Goal: Task Accomplishment & Management: Manage account settings

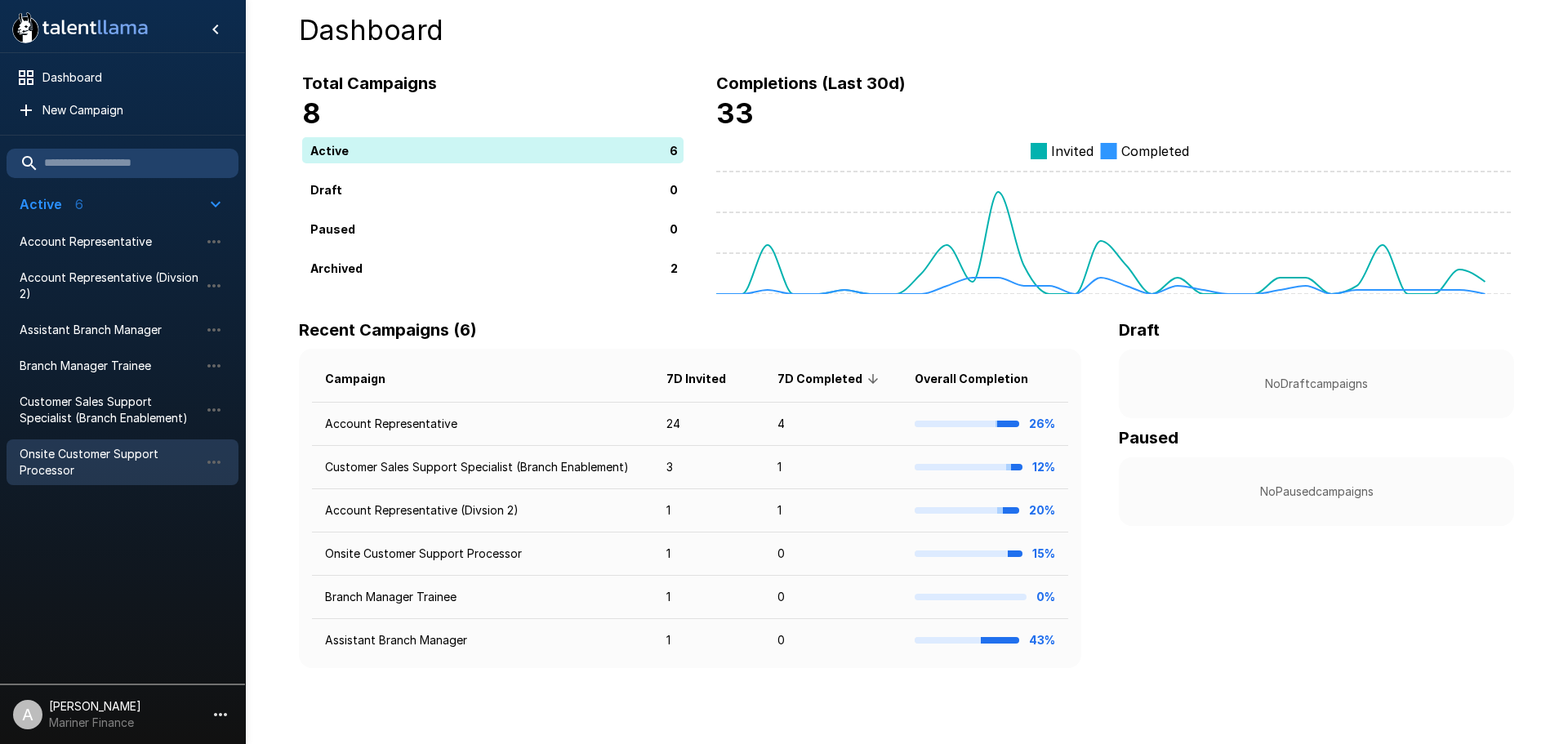
click at [113, 461] on span "Onsite Customer Support Processor" at bounding box center [110, 462] width 180 height 33
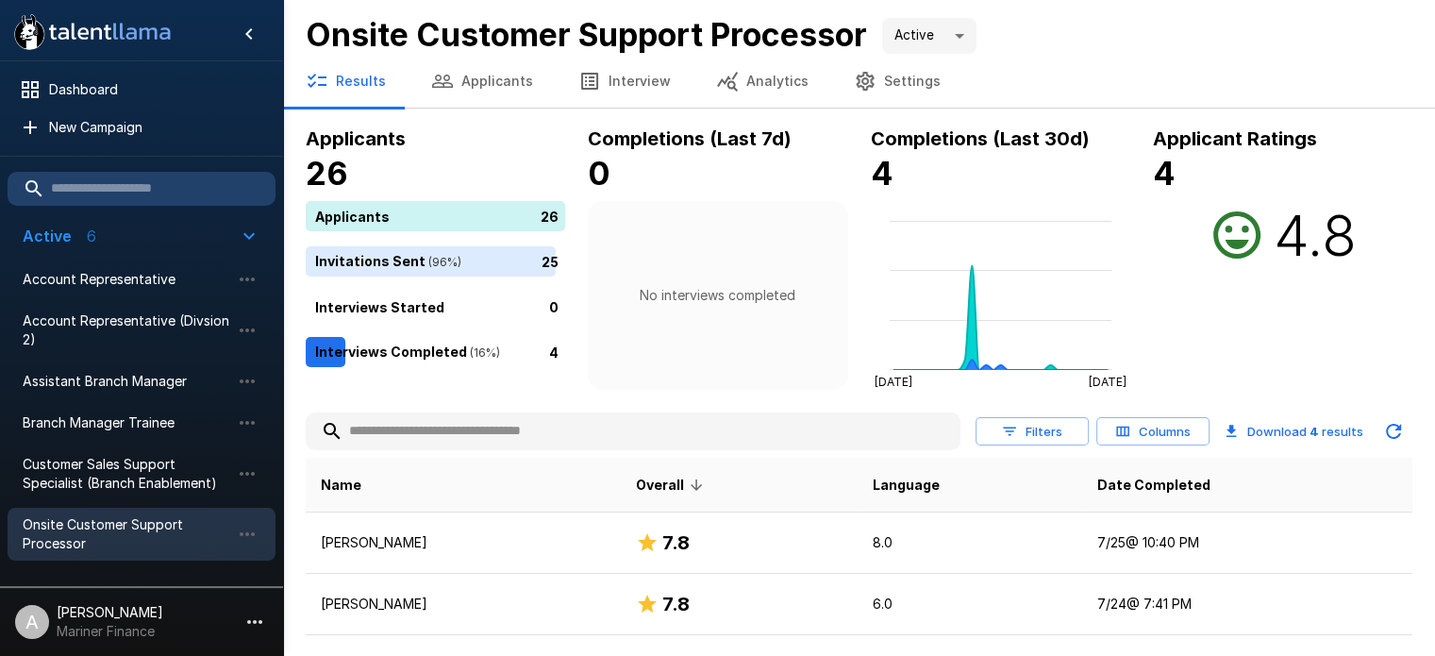
click at [506, 93] on button "Applicants" at bounding box center [482, 81] width 147 height 53
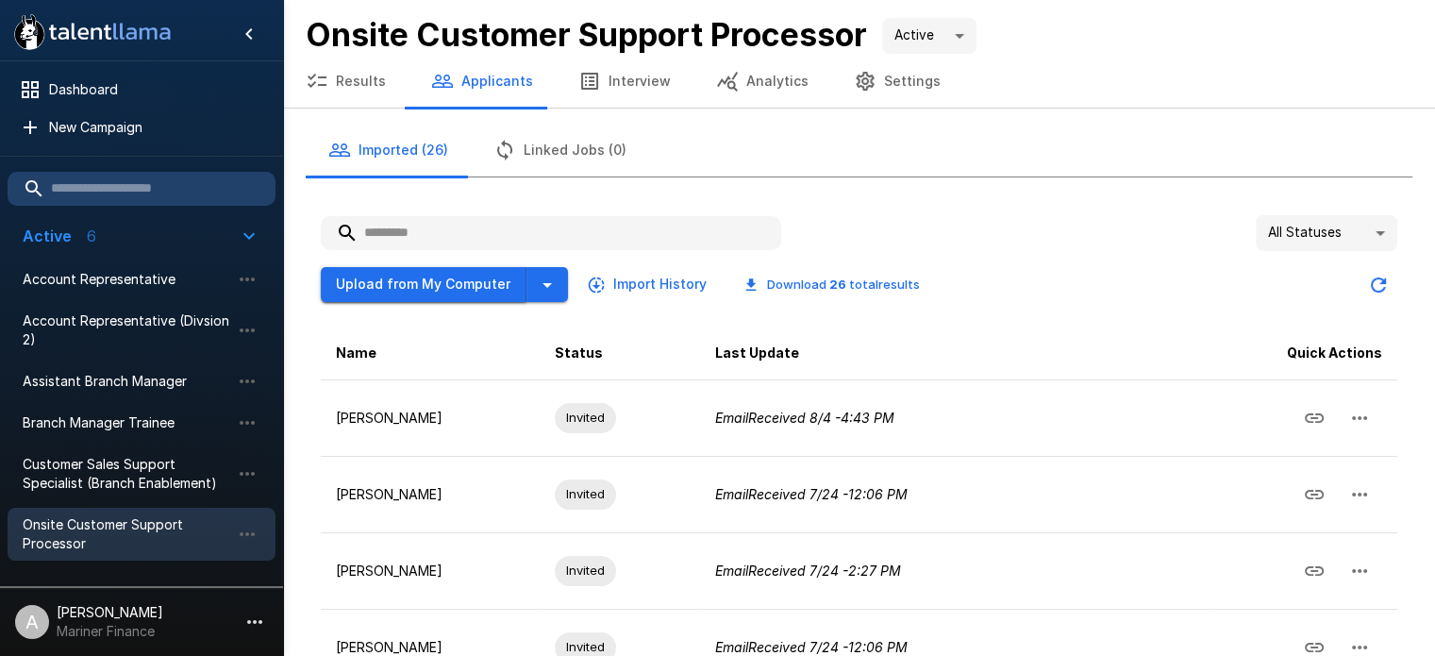
click at [429, 287] on button "Upload from My Computer" at bounding box center [424, 284] width 206 height 35
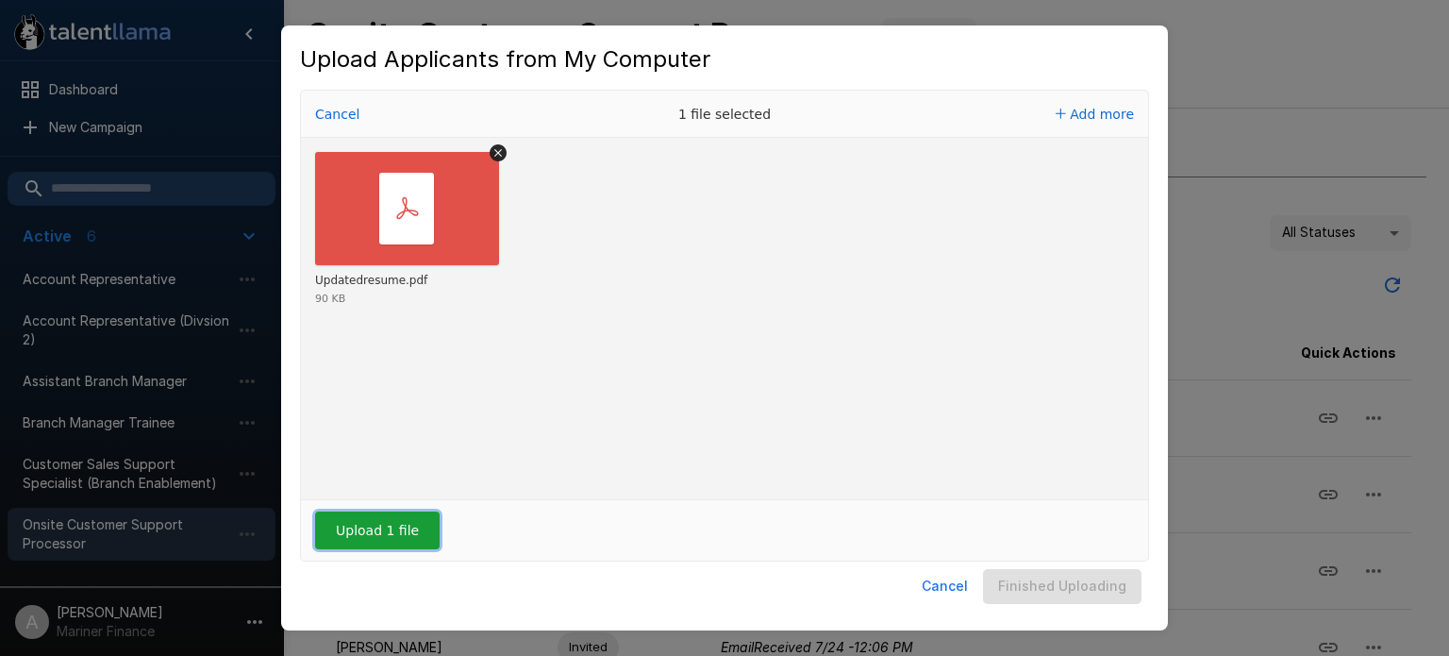
click at [411, 516] on button "Upload 1 file" at bounding box center [377, 530] width 125 height 38
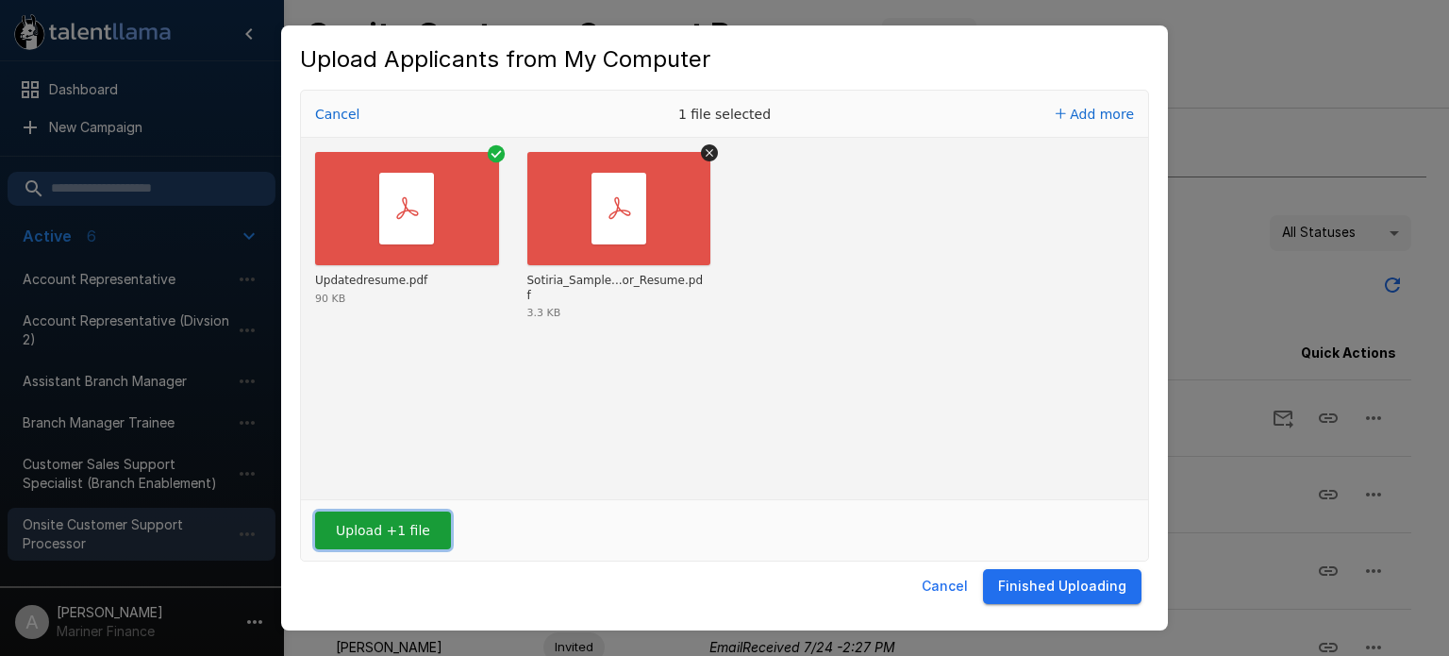
click at [358, 523] on button "Upload +1 file" at bounding box center [383, 530] width 136 height 38
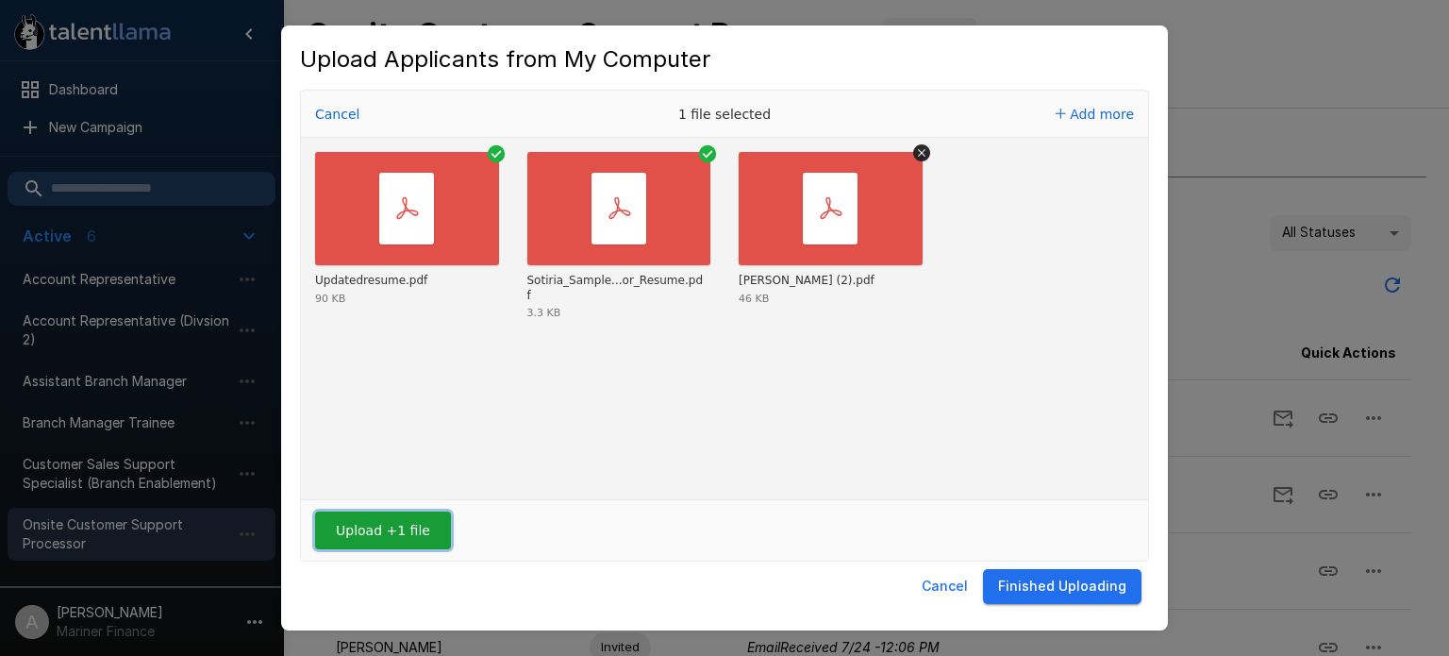
click at [381, 535] on button "Upload +1 file" at bounding box center [383, 530] width 136 height 38
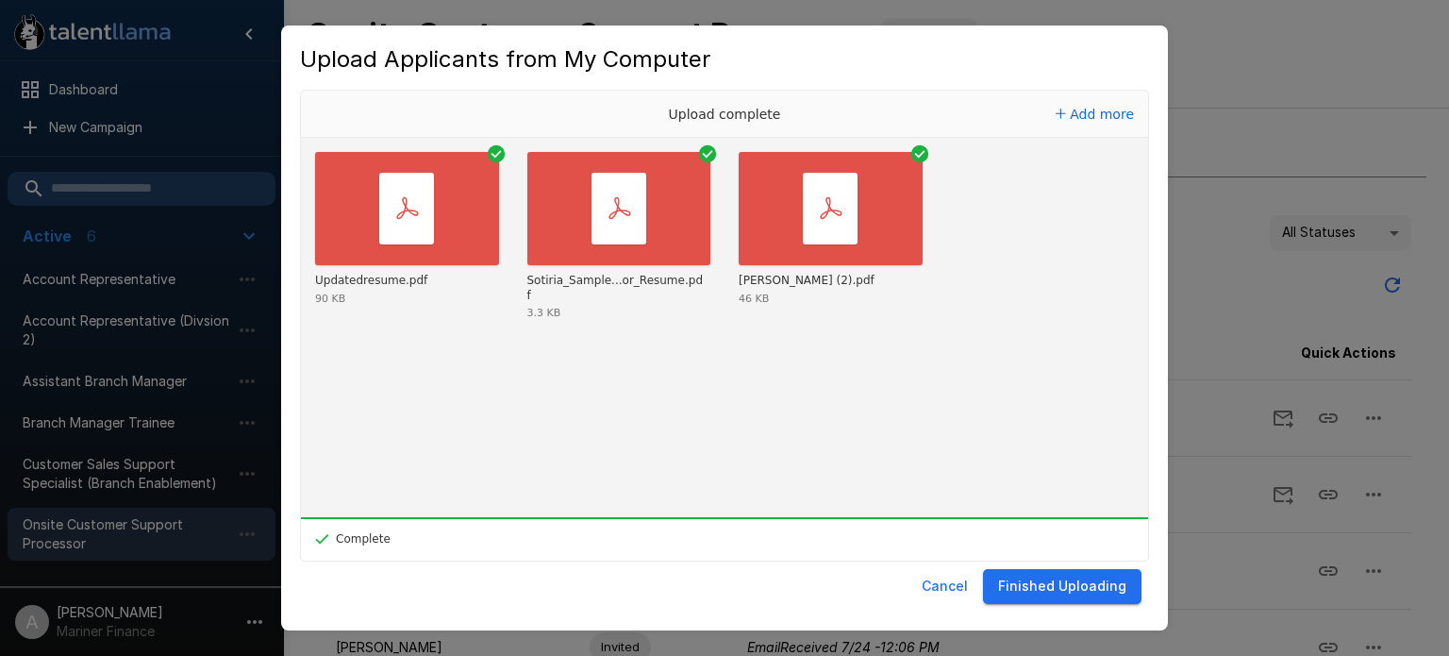
click at [1074, 567] on div "Cancel Finished Uploading" at bounding box center [724, 586] width 849 height 50
click at [1077, 584] on button "Finished Uploading" at bounding box center [1062, 586] width 159 height 35
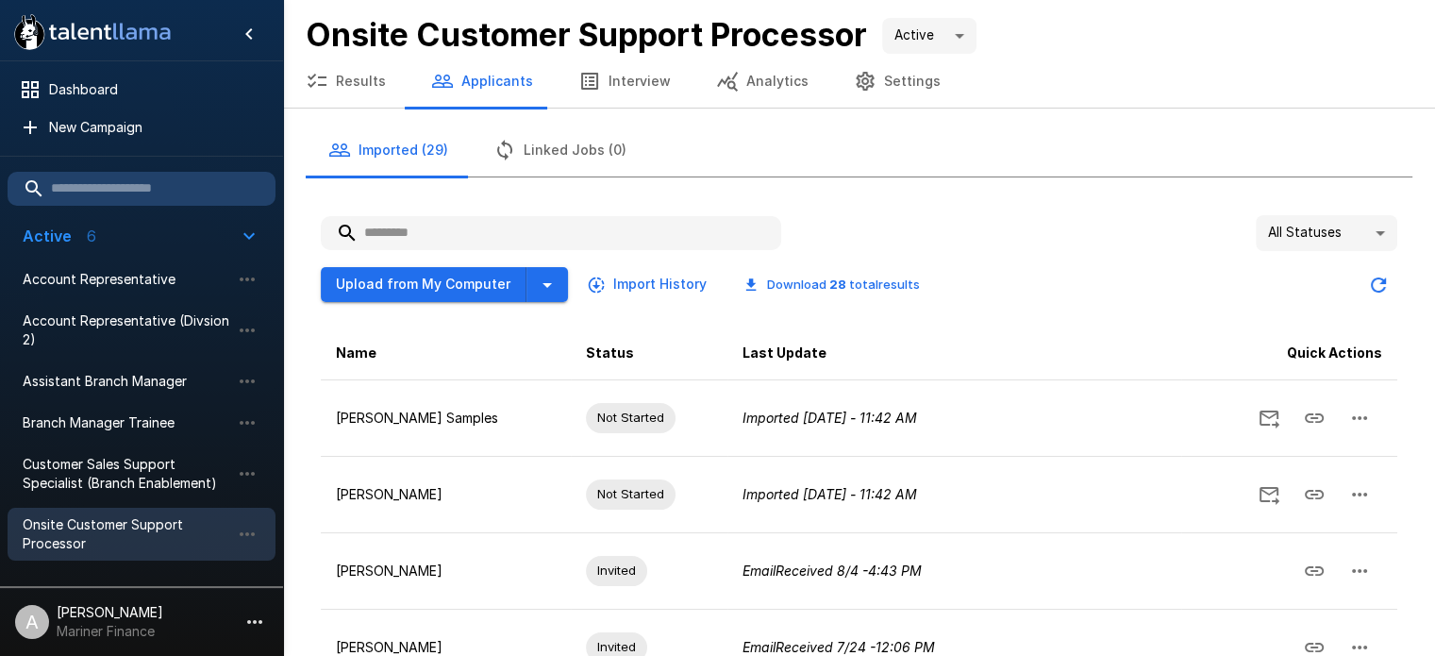
click at [886, 71] on button "Settings" at bounding box center [897, 81] width 132 height 53
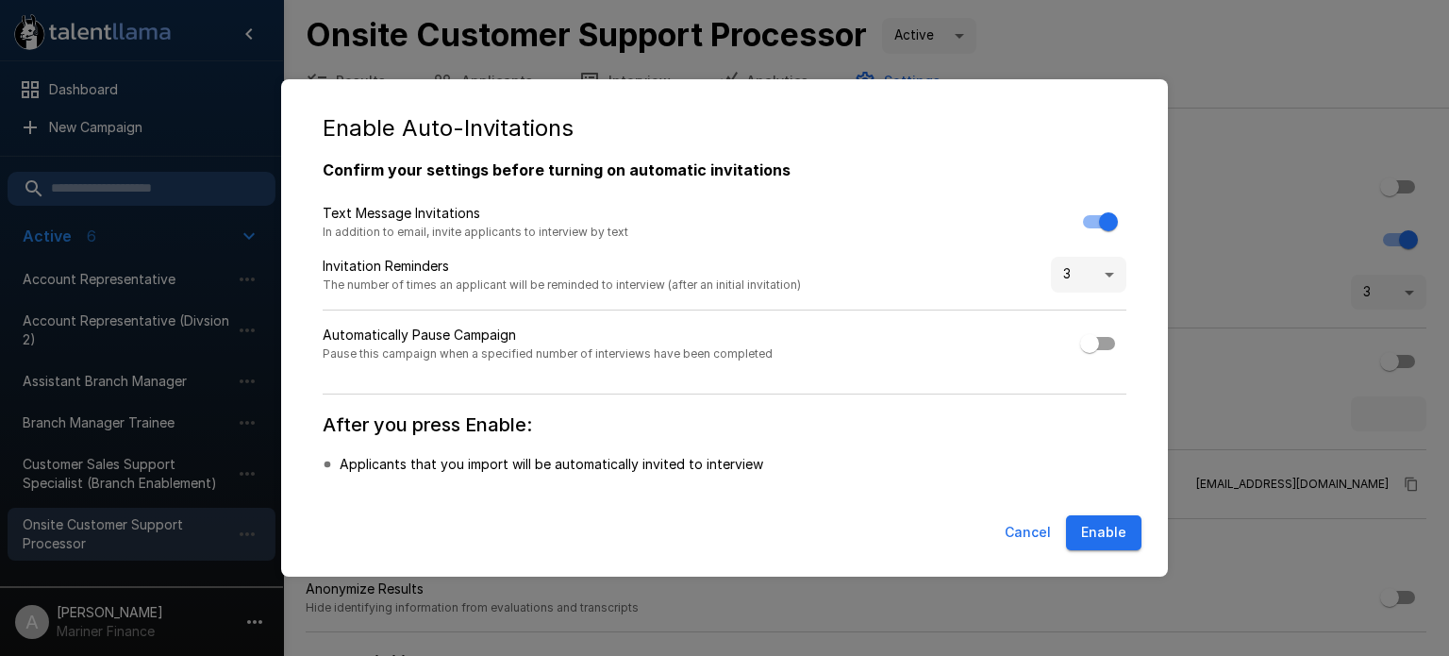
click at [1113, 527] on button "Enable" at bounding box center [1103, 532] width 75 height 35
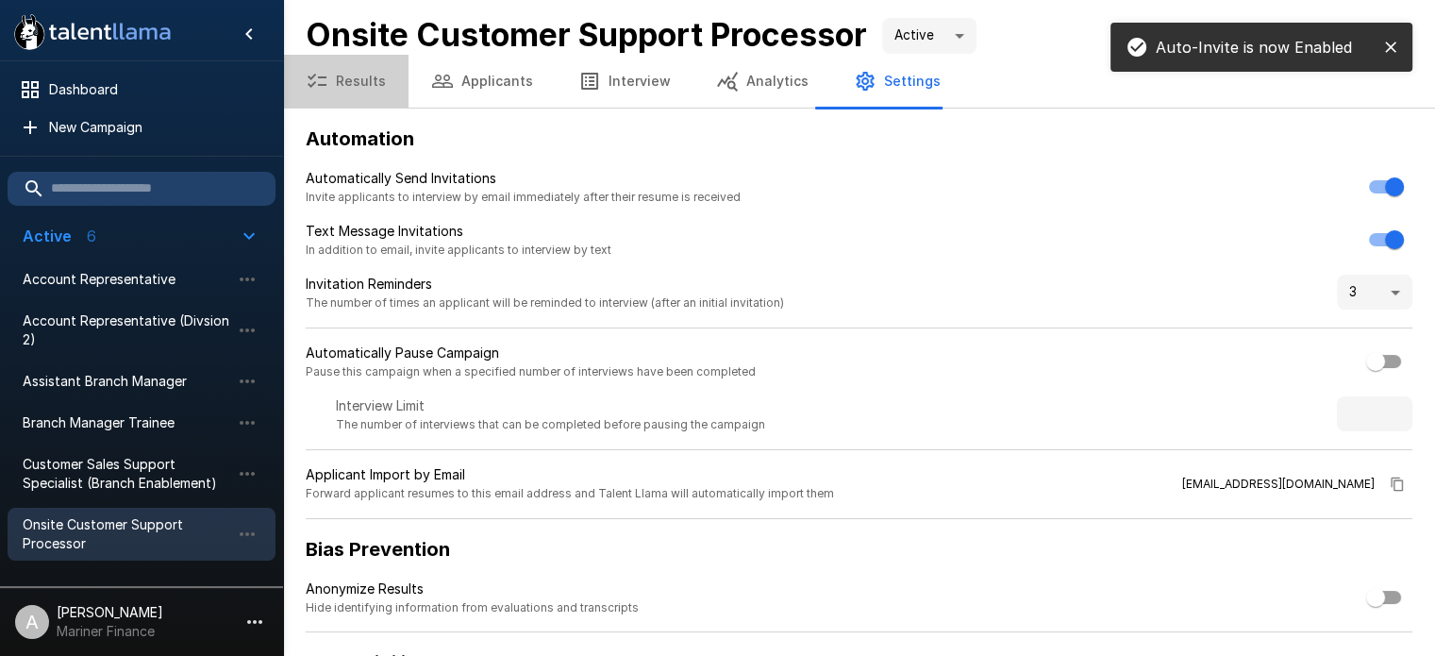
click at [374, 90] on button "Results" at bounding box center [346, 81] width 126 height 53
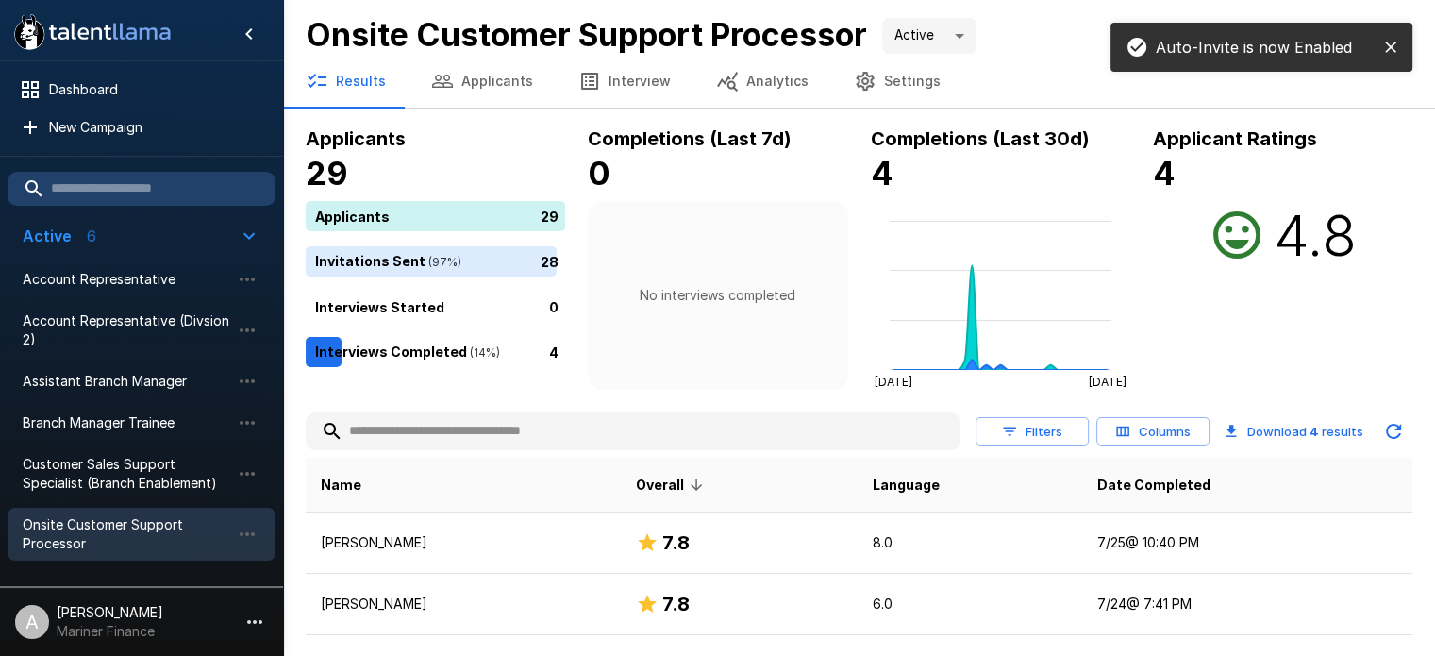
click at [448, 70] on icon "button" at bounding box center [442, 81] width 23 height 23
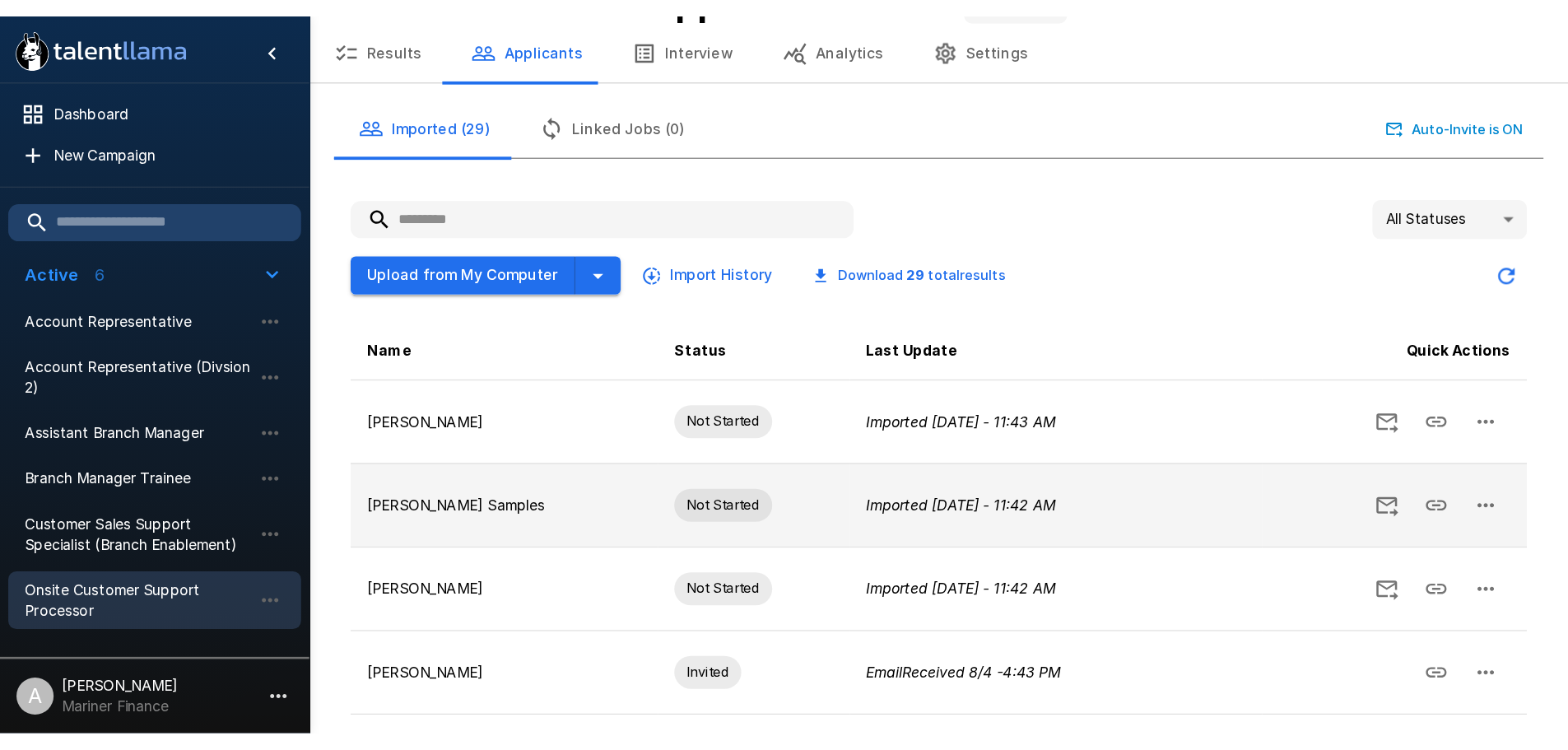
scroll to position [82, 0]
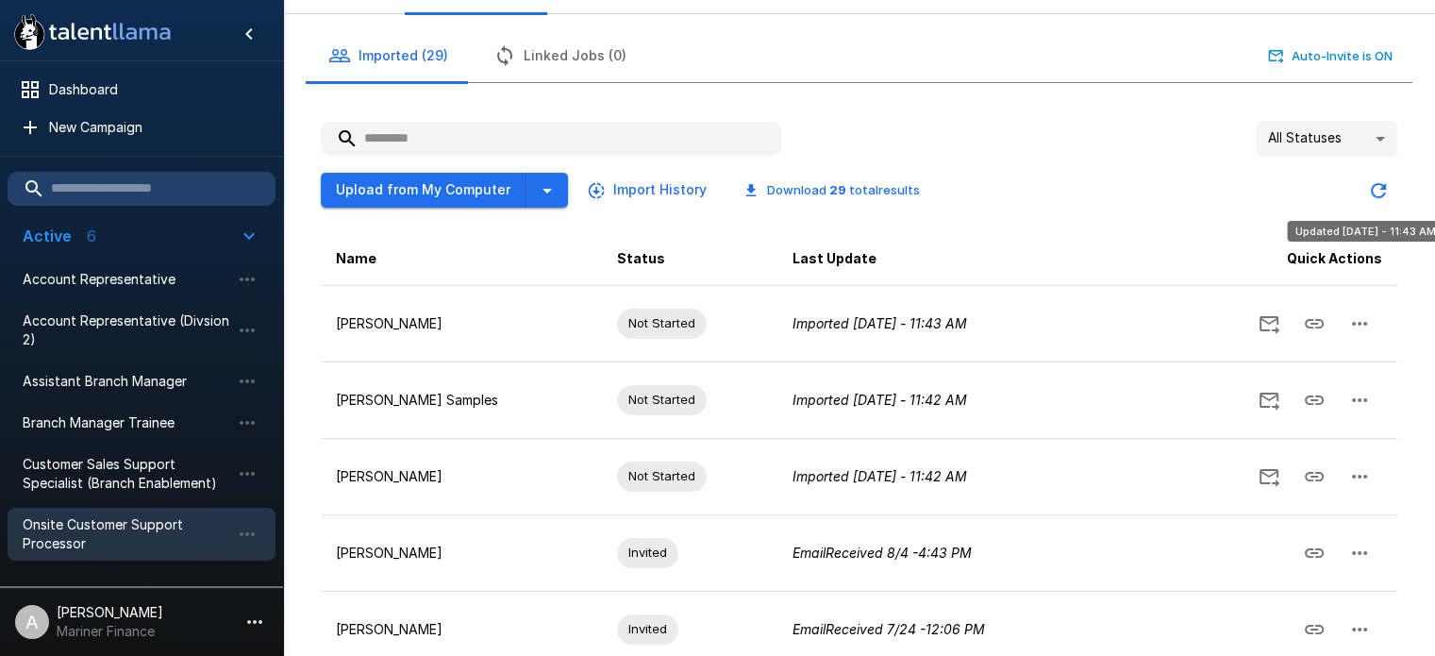
click at [1376, 192] on icon "Updated Today - 11:43 AM" at bounding box center [1378, 190] width 23 height 23
click at [1377, 186] on icon "Updated Today - 11:43 AM" at bounding box center [1378, 190] width 23 height 23
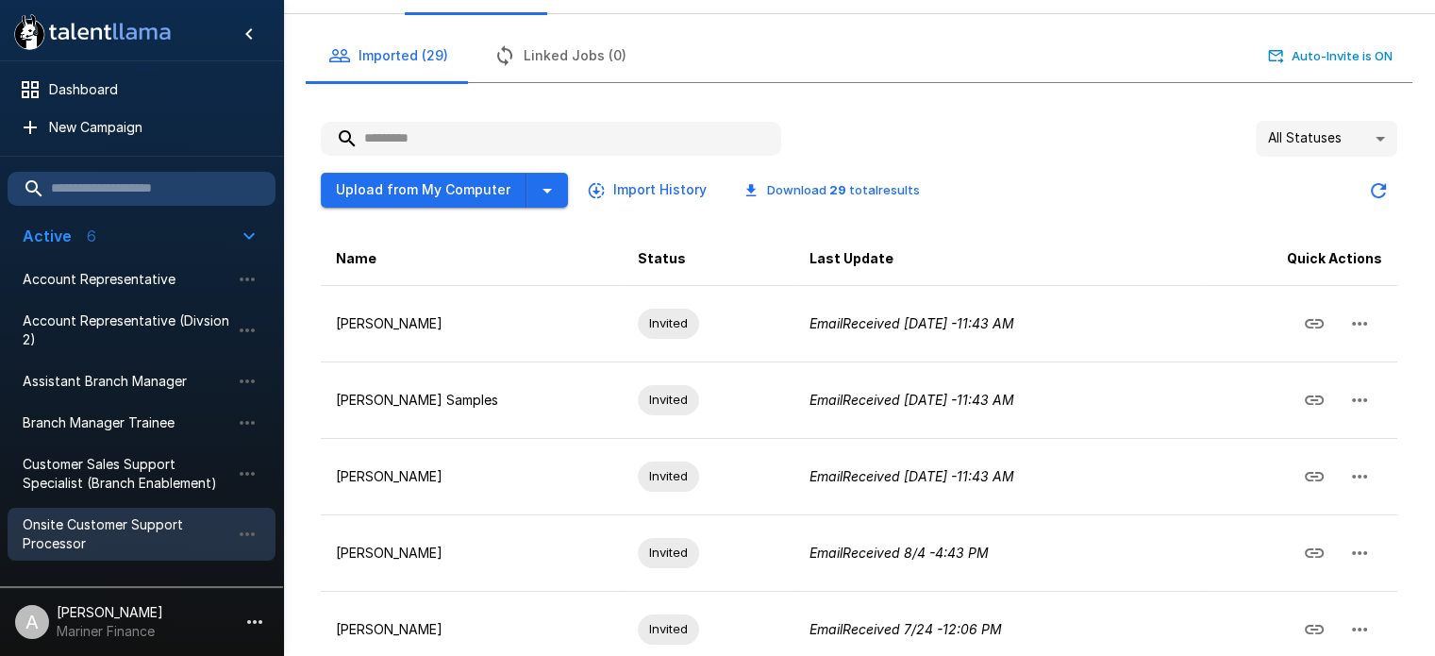
click at [1152, 196] on div "Upload from My Computer Import History Download 29 total results" at bounding box center [859, 183] width 1077 height 53
click at [446, 194] on button "Upload from My Computer" at bounding box center [424, 190] width 206 height 35
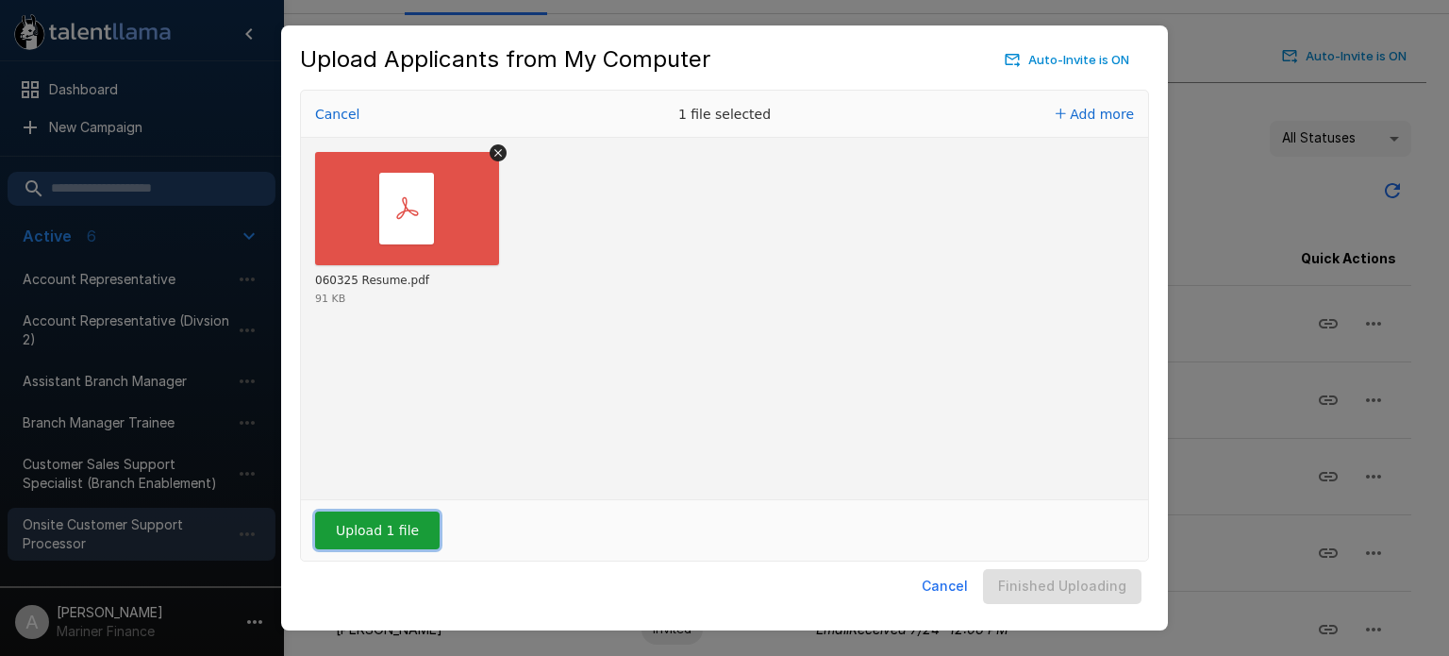
click at [377, 531] on button "Upload 1 file" at bounding box center [377, 530] width 125 height 38
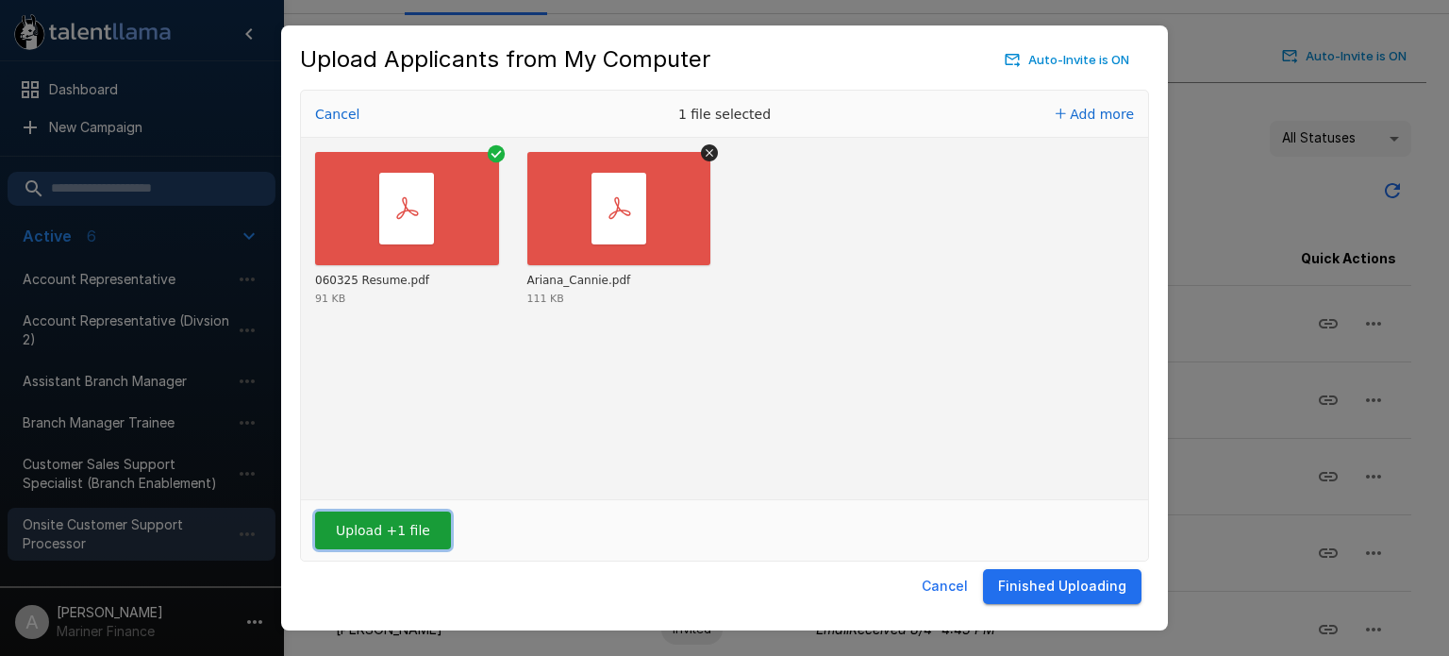
click at [396, 516] on button "Upload +1 file" at bounding box center [383, 530] width 136 height 38
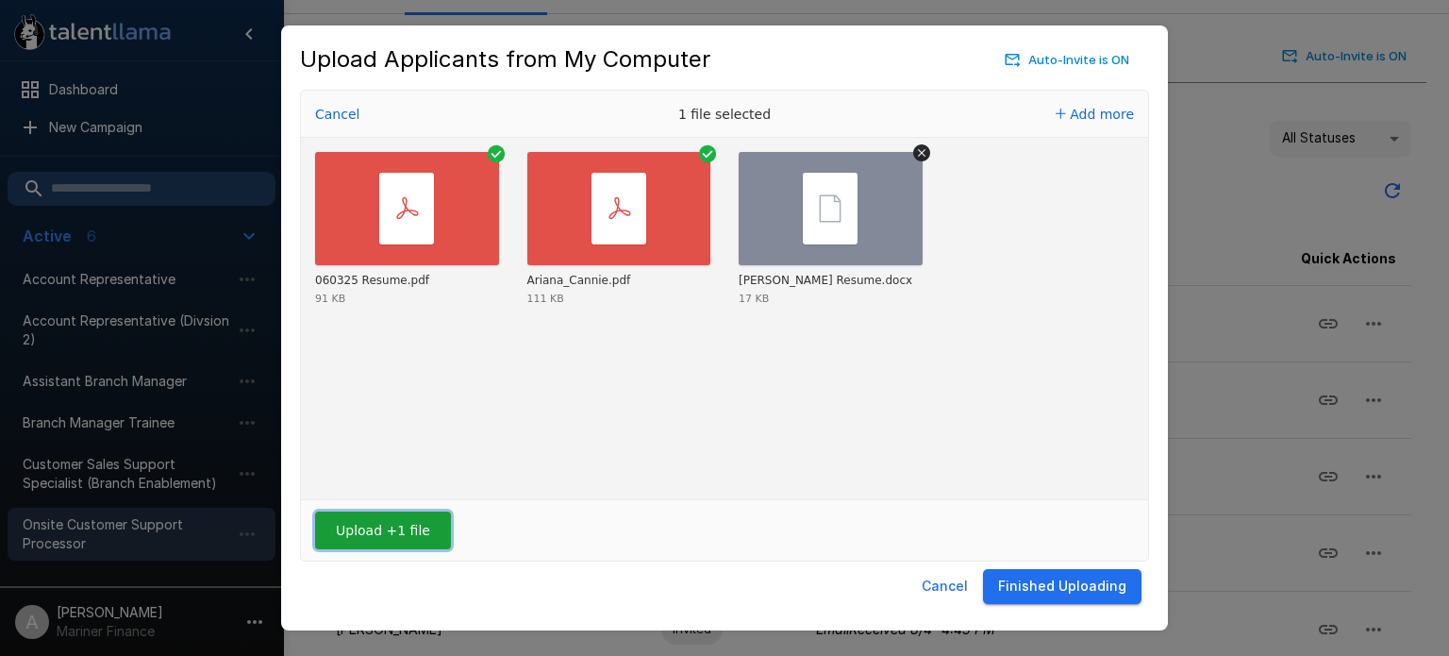
click at [378, 533] on button "Upload +1 file" at bounding box center [383, 530] width 136 height 38
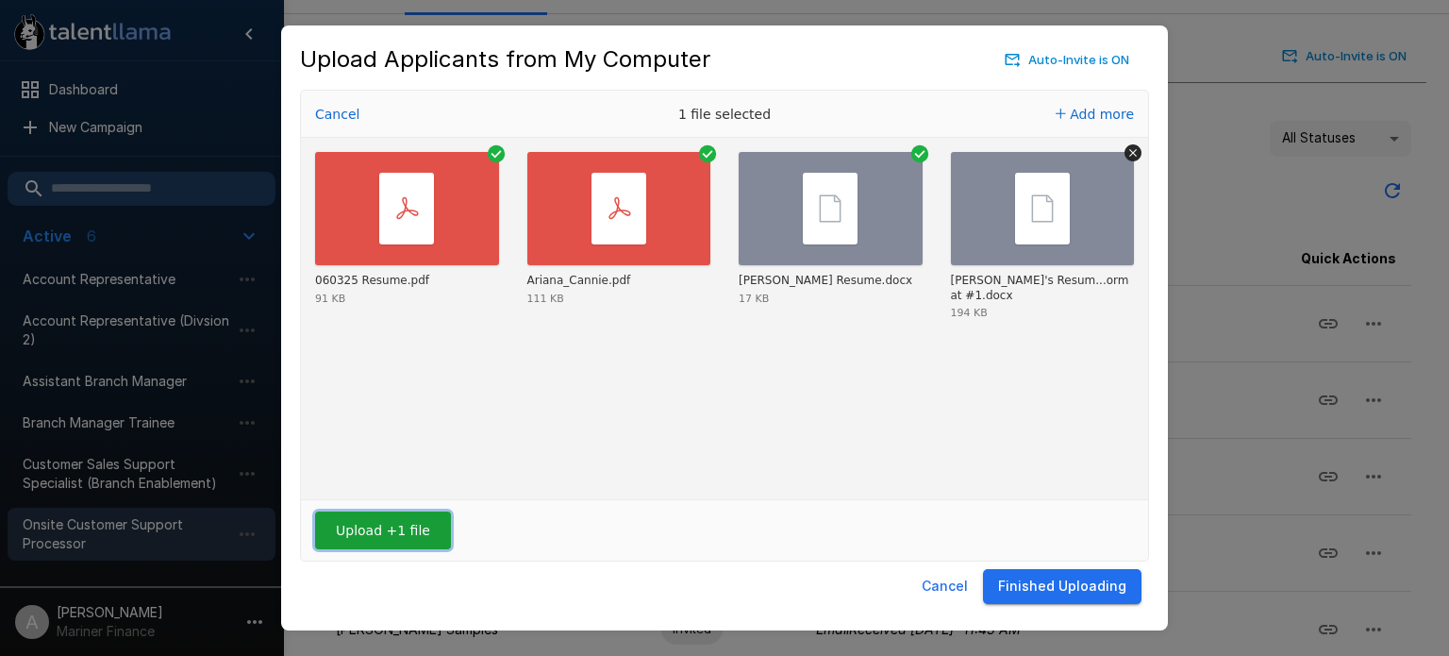
click at [370, 546] on button "Upload +1 file" at bounding box center [383, 530] width 136 height 38
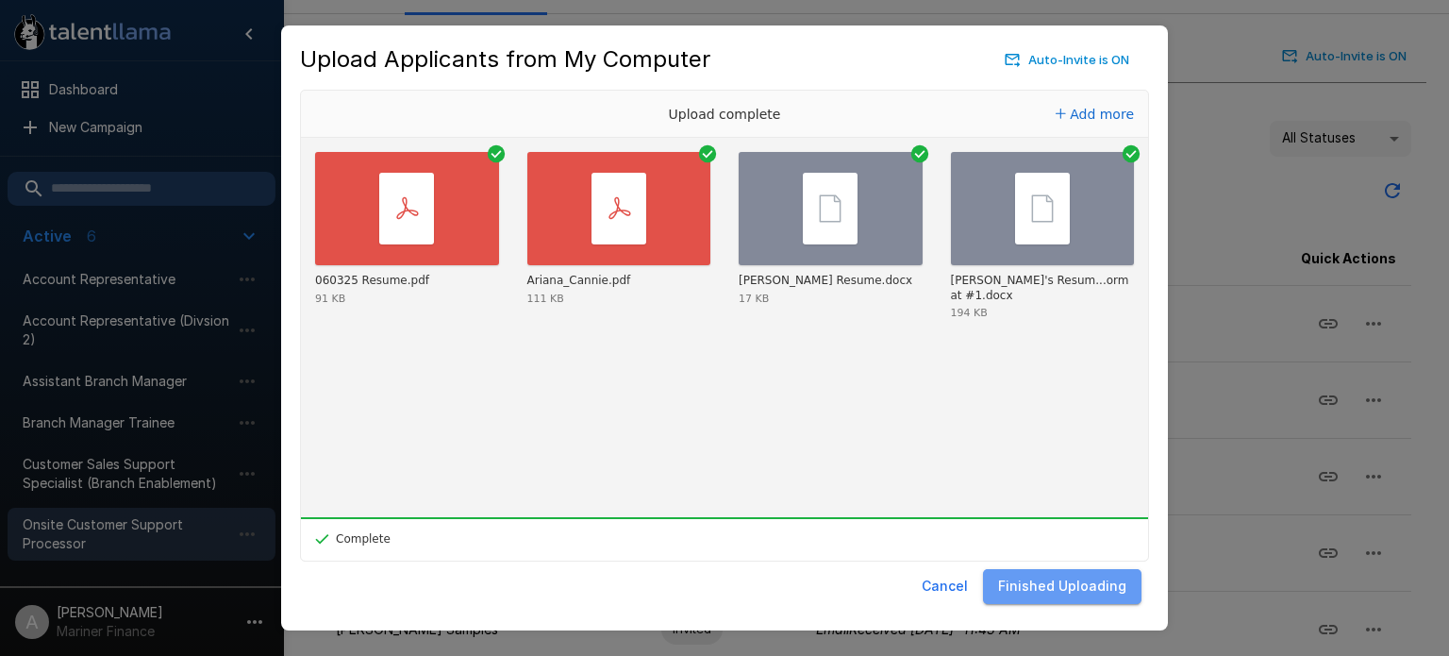
click at [1080, 592] on button "Finished Uploading" at bounding box center [1062, 586] width 159 height 35
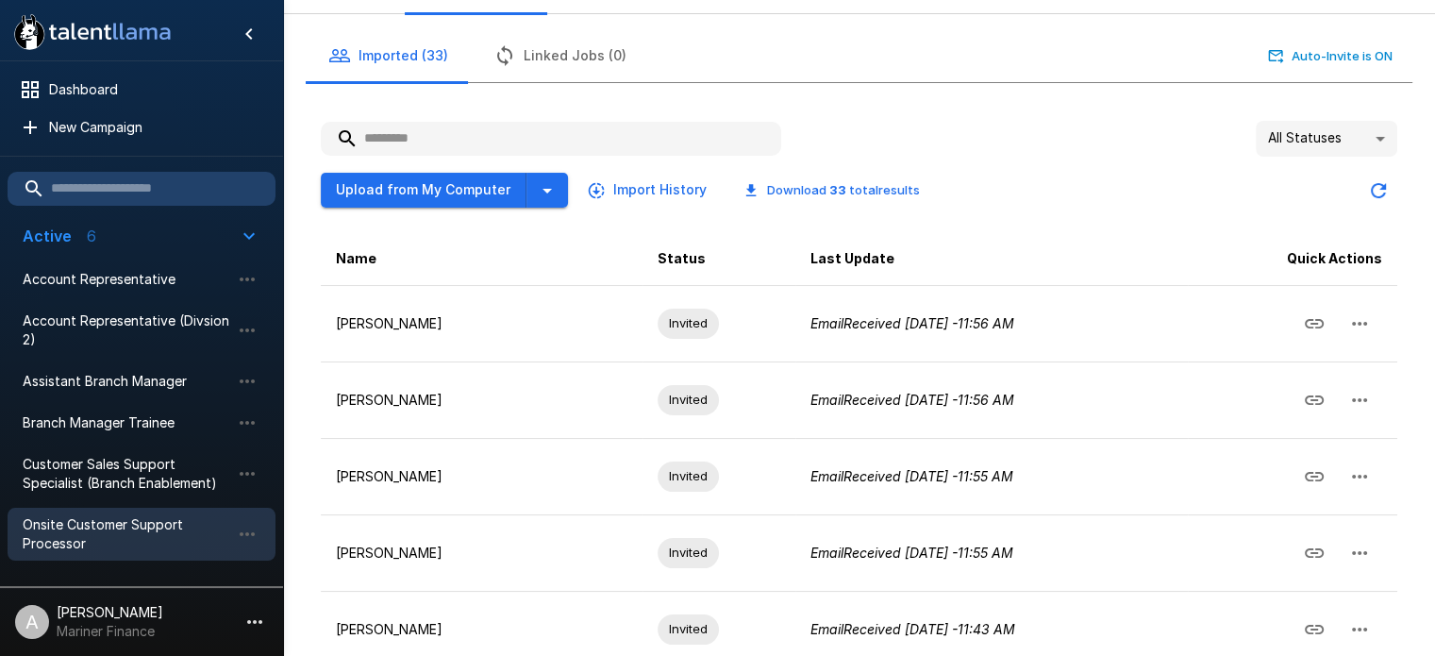
click at [1019, 92] on div "All Statuses ** Upload from My Computer Import History Download 33 total result…" at bounding box center [852, 610] width 1122 height 1038
click at [468, 185] on button "Upload from My Computer" at bounding box center [424, 190] width 206 height 35
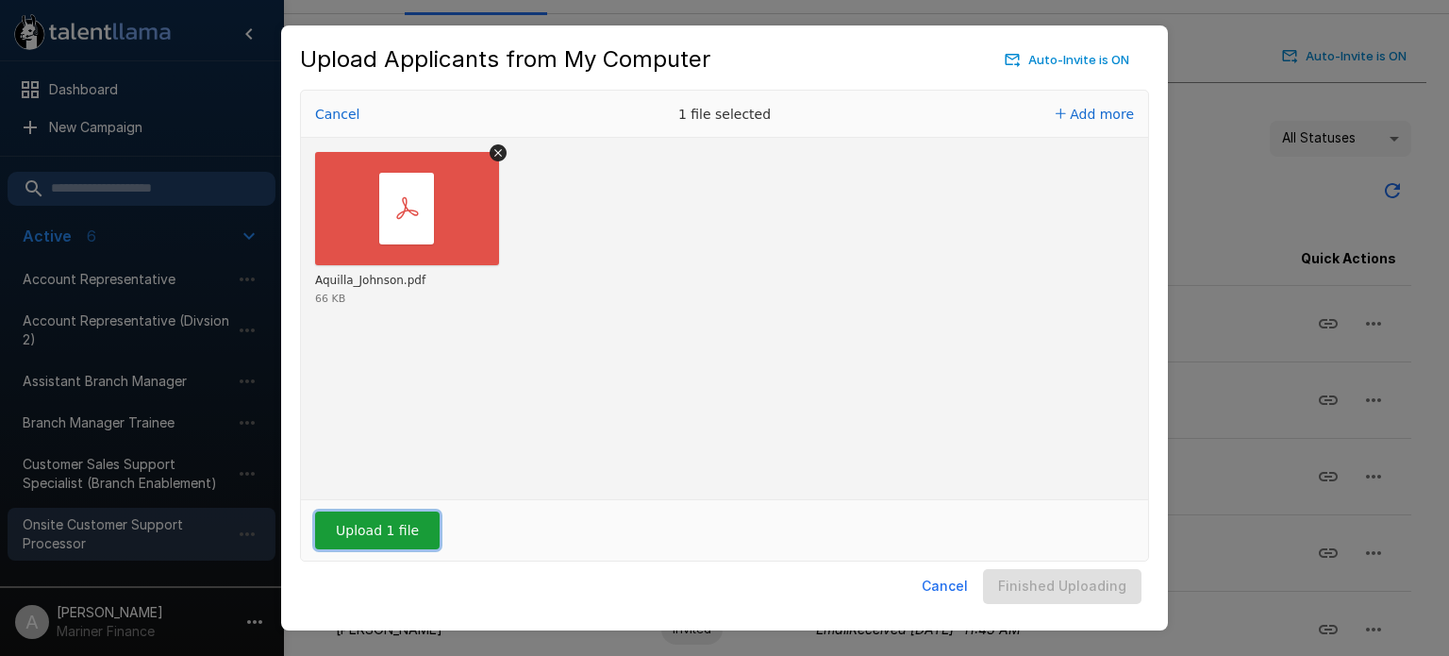
click at [396, 530] on button "Upload 1 file" at bounding box center [377, 530] width 125 height 38
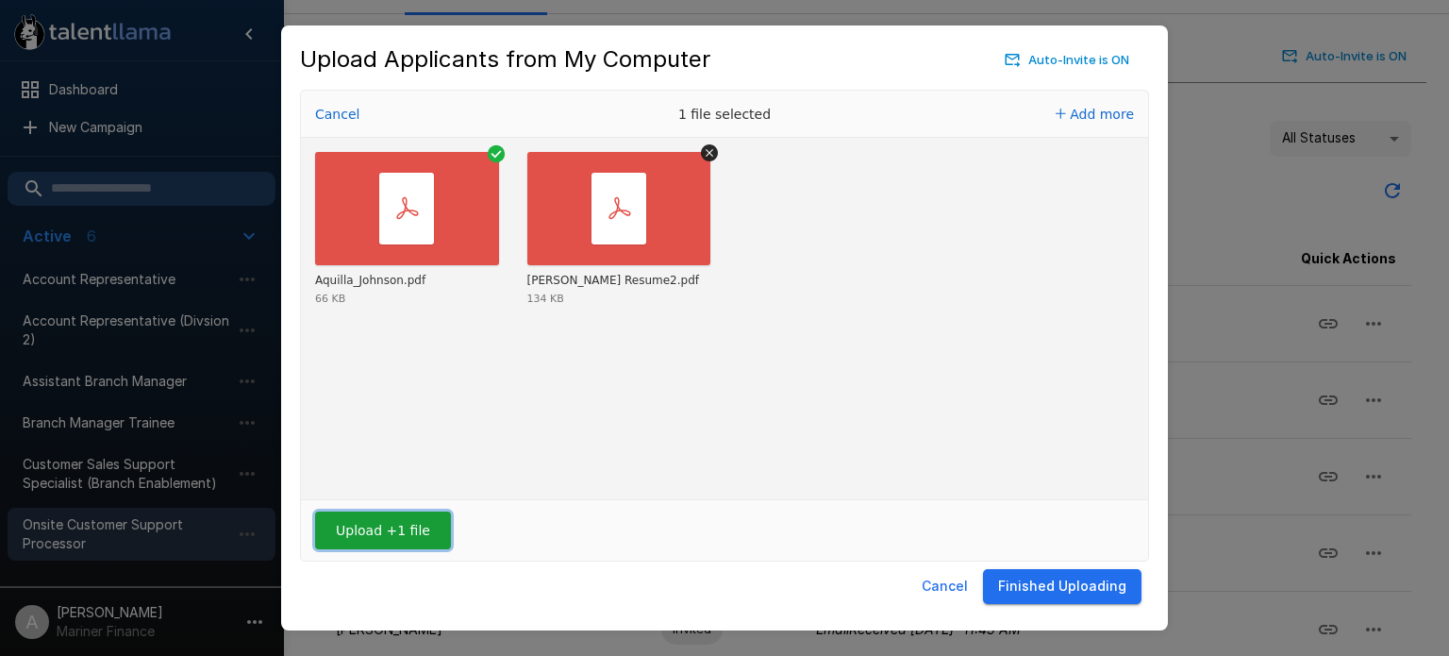
click at [401, 534] on button "Upload +1 file" at bounding box center [383, 530] width 136 height 38
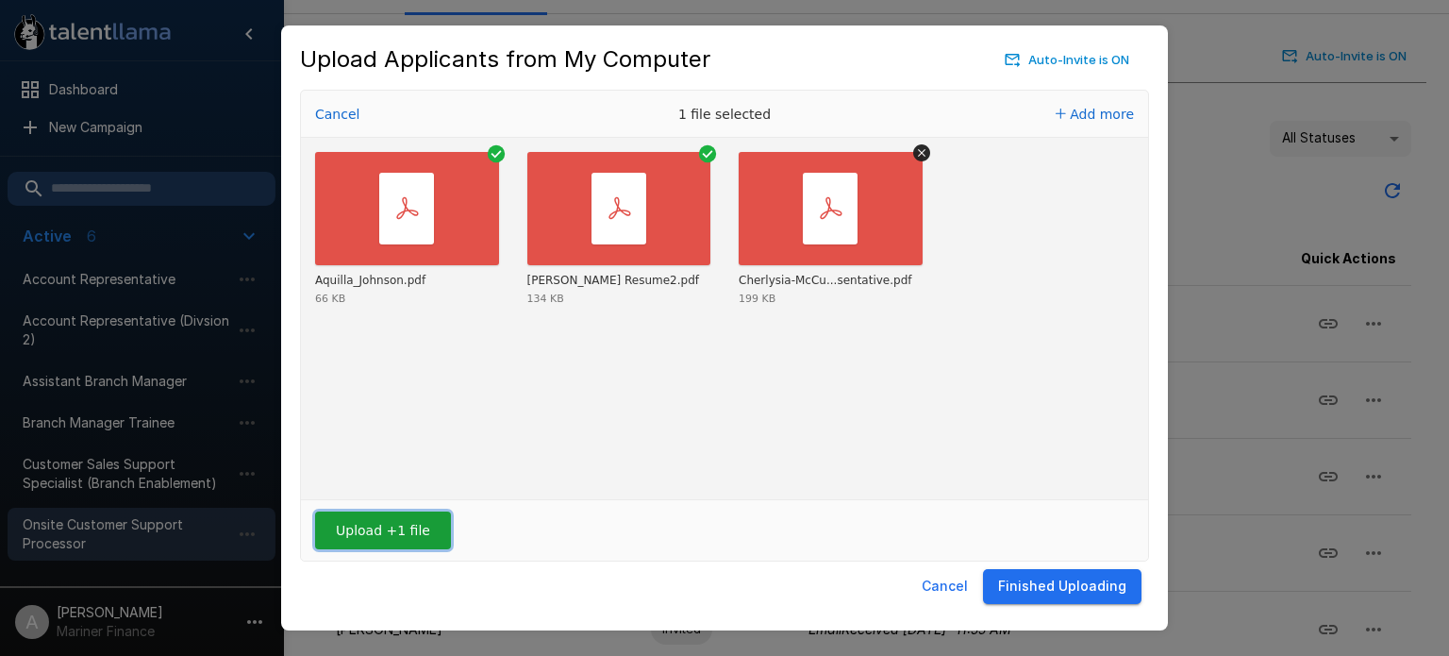
click at [381, 530] on button "Upload +1 file" at bounding box center [383, 530] width 136 height 38
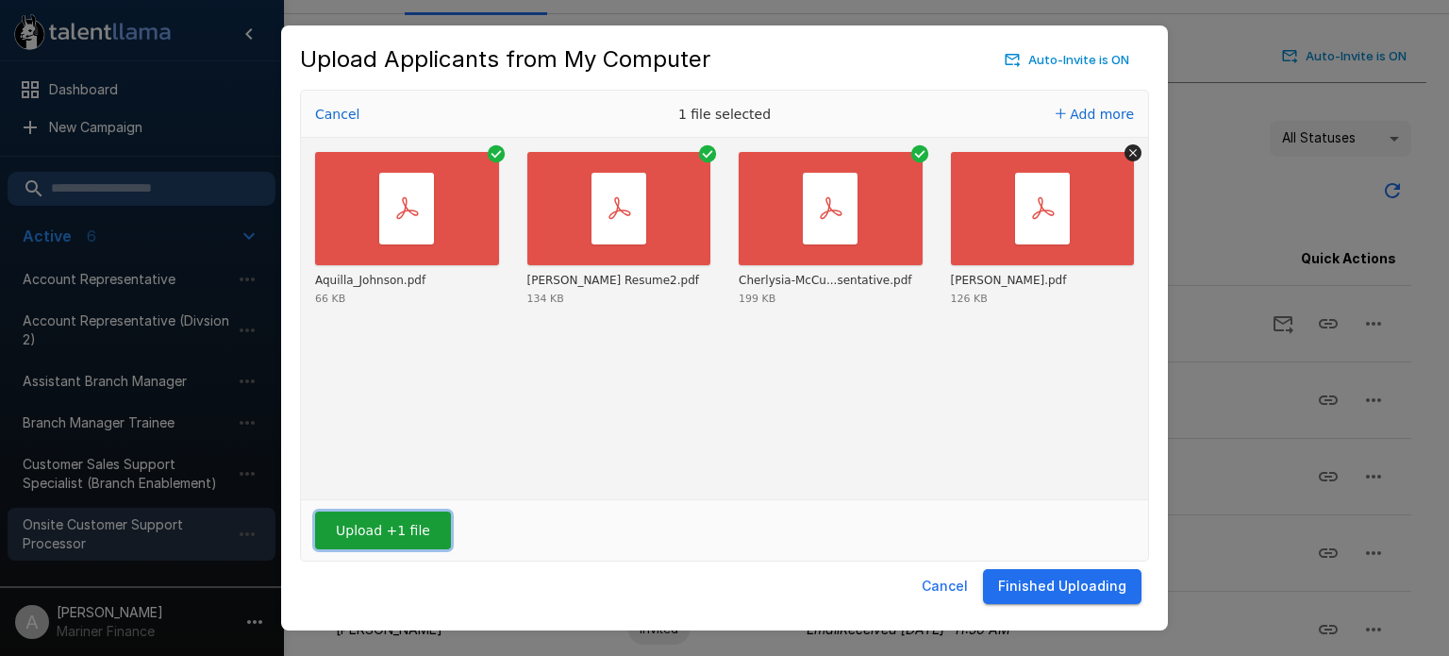
click at [435, 532] on button "Upload +1 file" at bounding box center [383, 530] width 136 height 38
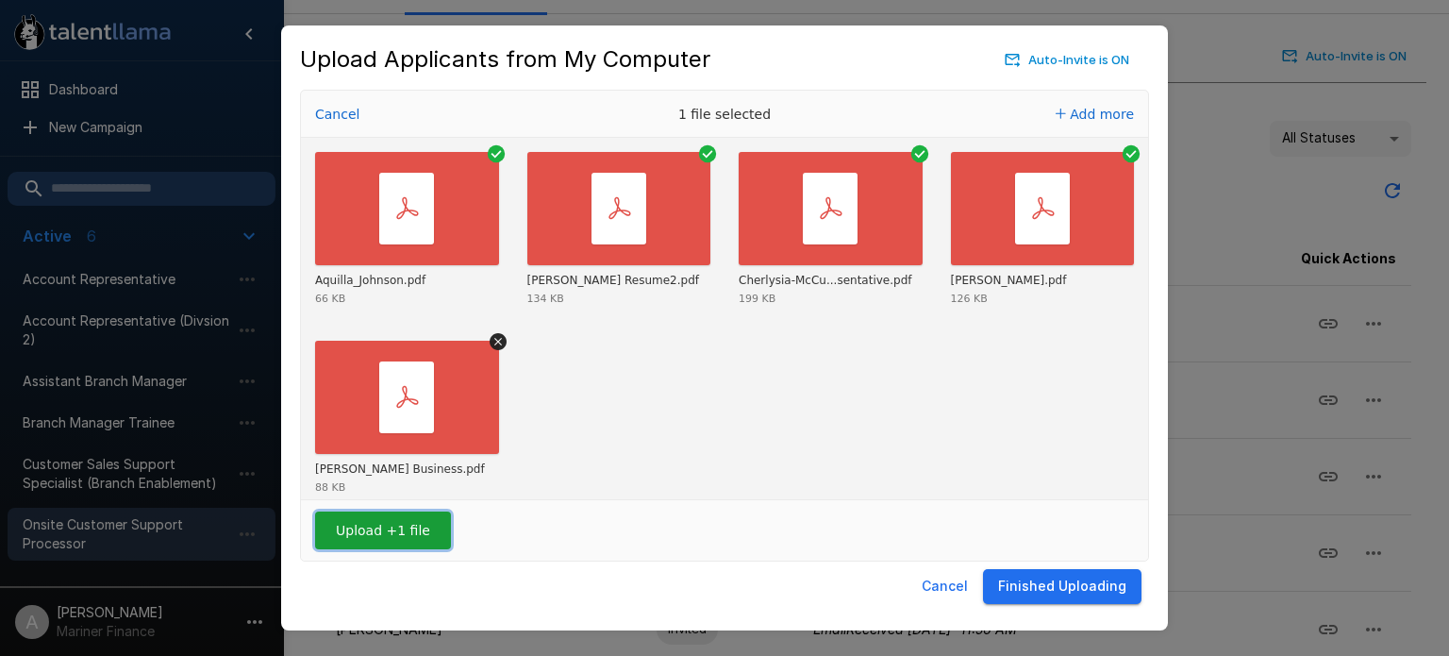
click at [430, 520] on button "Upload +1 file" at bounding box center [383, 530] width 136 height 38
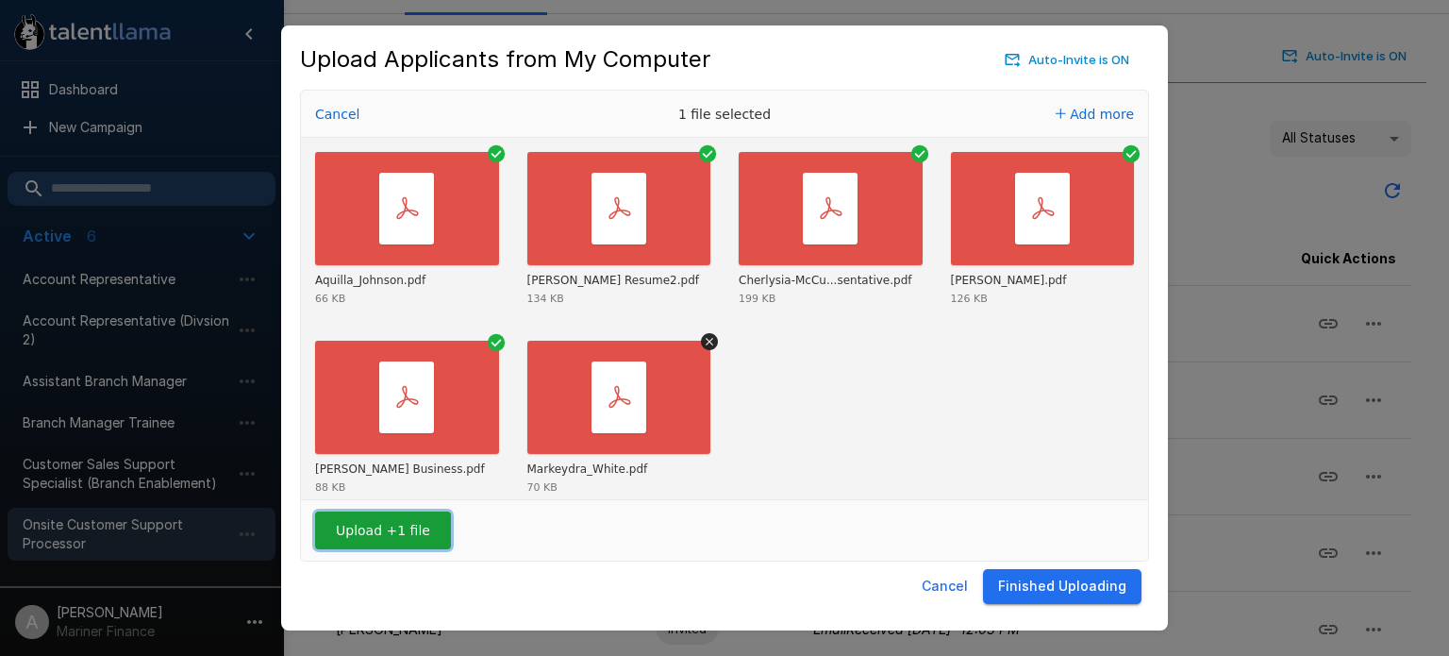
click at [413, 528] on button "Upload +1 file" at bounding box center [383, 530] width 136 height 38
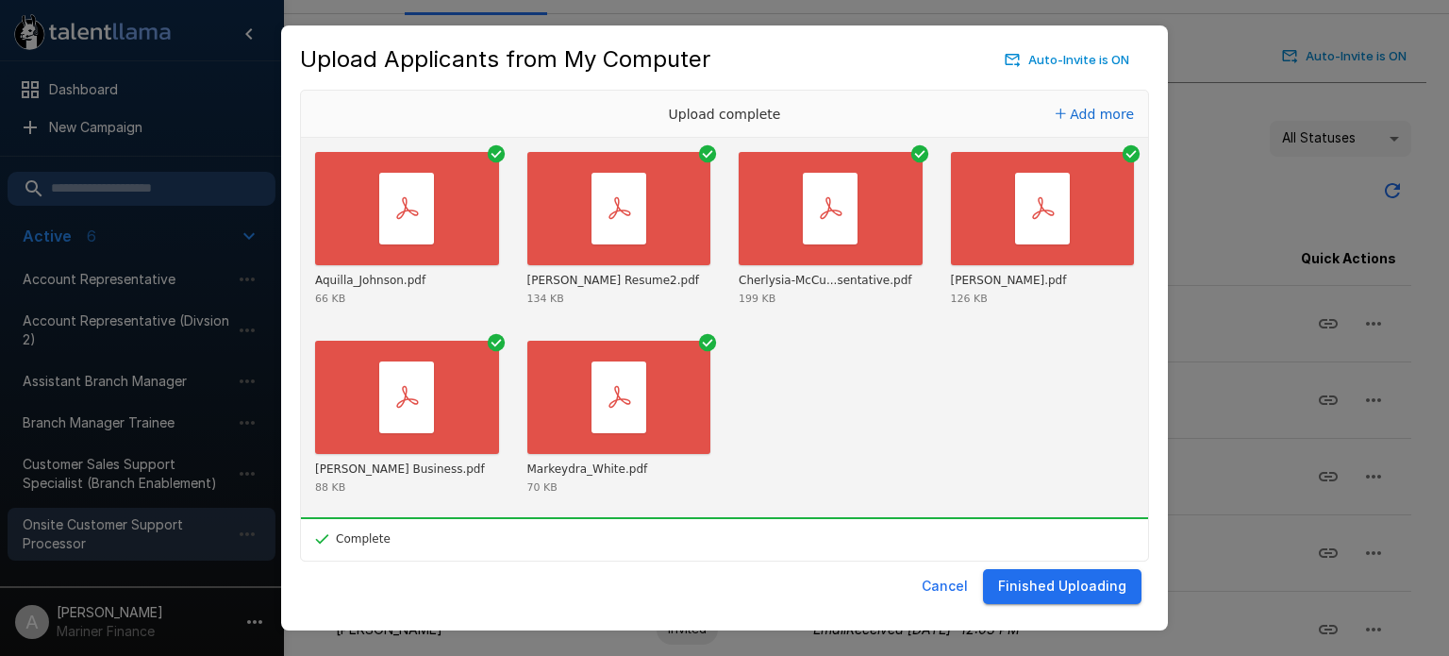
click at [1106, 584] on button "Finished Uploading" at bounding box center [1062, 586] width 159 height 35
